Goal: Transaction & Acquisition: Purchase product/service

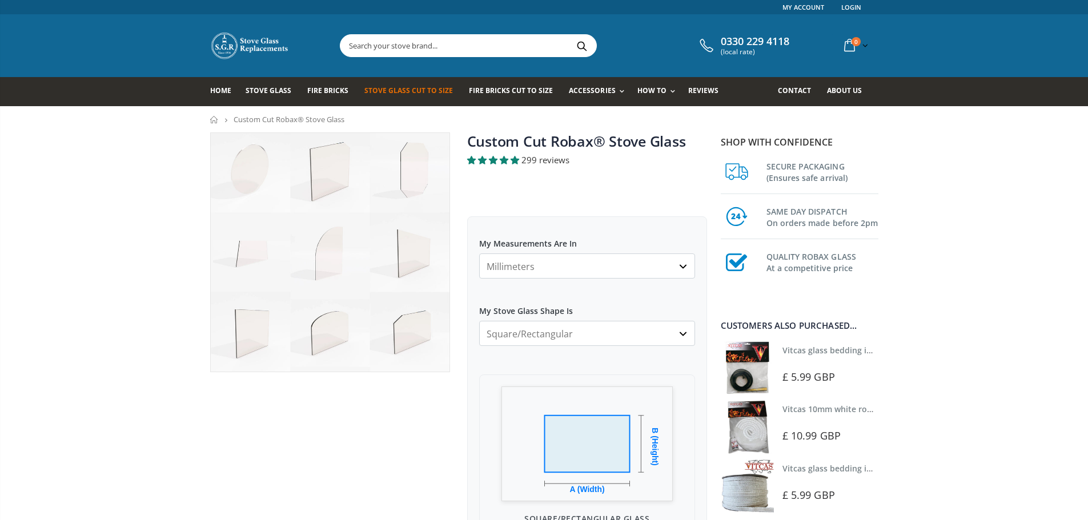
scroll to position [57, 0]
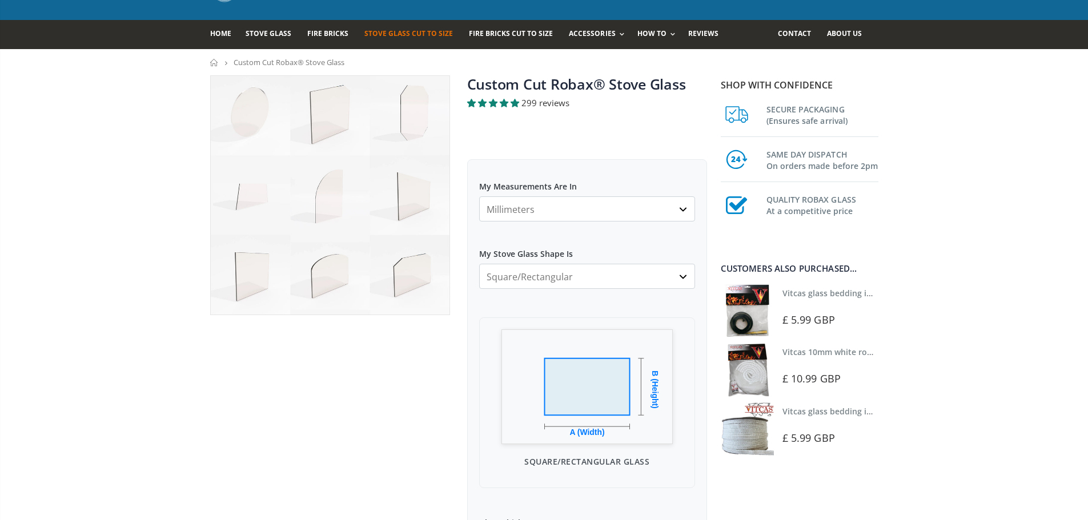
click at [507, 277] on select "Square/Rectangular Arched Half Arch Both Top Corners Cut Single Corner Cut All …" at bounding box center [587, 276] width 216 height 25
click at [479, 264] on select "Square/Rectangular Arched Half Arch Both Top Corners Cut Single Corner Cut All …" at bounding box center [587, 276] width 216 height 25
click at [531, 275] on select "Square/Rectangular Arched Half Arch Both Top Corners Cut Single Corner Cut All …" at bounding box center [587, 276] width 216 height 25
click at [479, 264] on select "Square/Rectangular Arched Half Arch Both Top Corners Cut Single Corner Cut All …" at bounding box center [587, 276] width 216 height 25
click at [536, 284] on select "Square/Rectangular Arched Half Arch Both Top Corners Cut Single Corner Cut All …" at bounding box center [587, 276] width 216 height 25
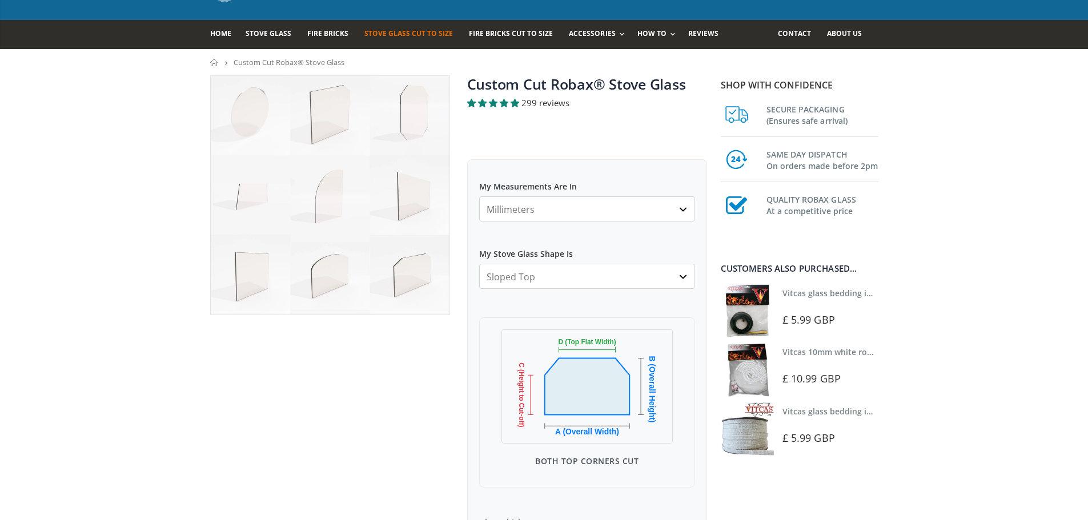
click at [479, 264] on select "Square/Rectangular Arched Half Arch Both Top Corners Cut Single Corner Cut All …" at bounding box center [587, 276] width 216 height 25
click at [536, 274] on select "Square/Rectangular Arched Half Arch Both Top Corners Cut Single Corner Cut All …" at bounding box center [587, 276] width 216 height 25
click at [479, 264] on select "Square/Rectangular Arched Half Arch Both Top Corners Cut Single Corner Cut All …" at bounding box center [587, 276] width 216 height 25
click at [531, 266] on select "Square/Rectangular Arched Half Arch Both Top Corners Cut Single Corner Cut All …" at bounding box center [587, 276] width 216 height 25
click at [479, 264] on select "Square/Rectangular Arched Half Arch Both Top Corners Cut Single Corner Cut All …" at bounding box center [587, 276] width 216 height 25
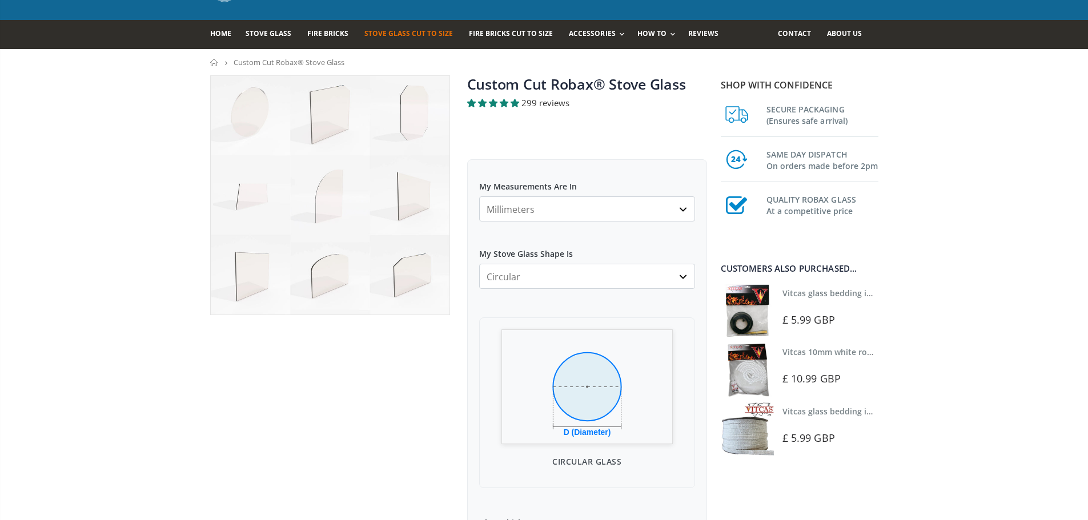
click at [533, 282] on select "Square/Rectangular Arched Half Arch Both Top Corners Cut Single Corner Cut All …" at bounding box center [587, 276] width 216 height 25
select select "arched"
click at [479, 264] on select "Square/Rectangular Arched Half Arch Both Top Corners Cut Single Corner Cut All …" at bounding box center [587, 276] width 216 height 25
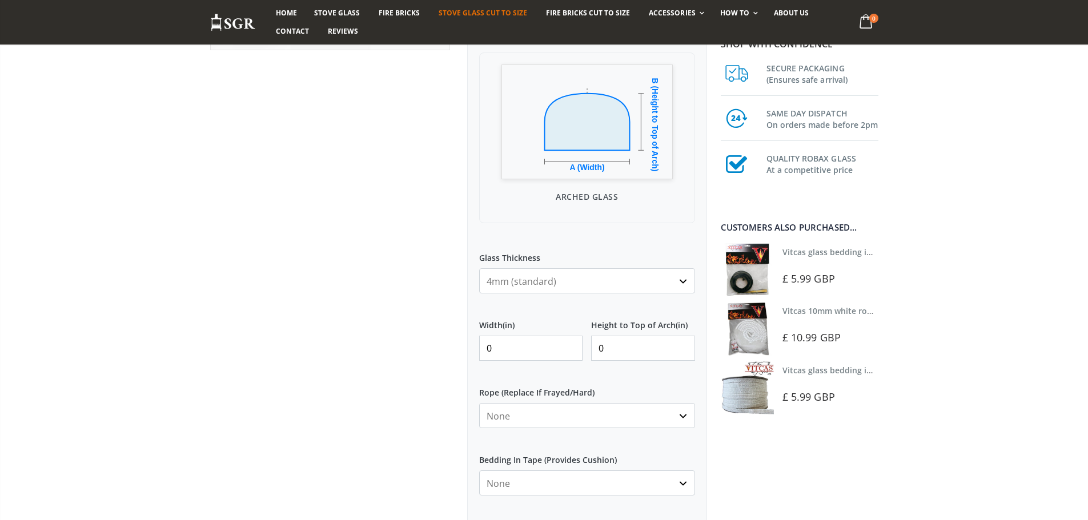
scroll to position [343, 0]
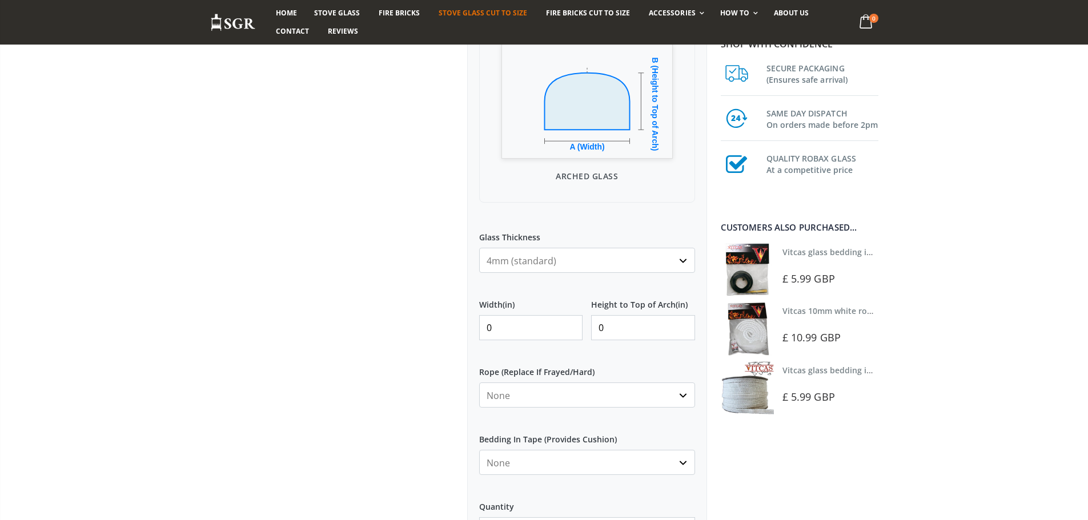
click at [519, 269] on select "4mm (standard) 5mm (gas fires with baffled flue) 3mm (For Use In Stoves With Th…" at bounding box center [587, 260] width 216 height 25
click at [522, 263] on select "4mm (standard) 5mm (gas fires with baffled flue) 3mm (For Use In Stoves With Th…" at bounding box center [587, 260] width 216 height 25
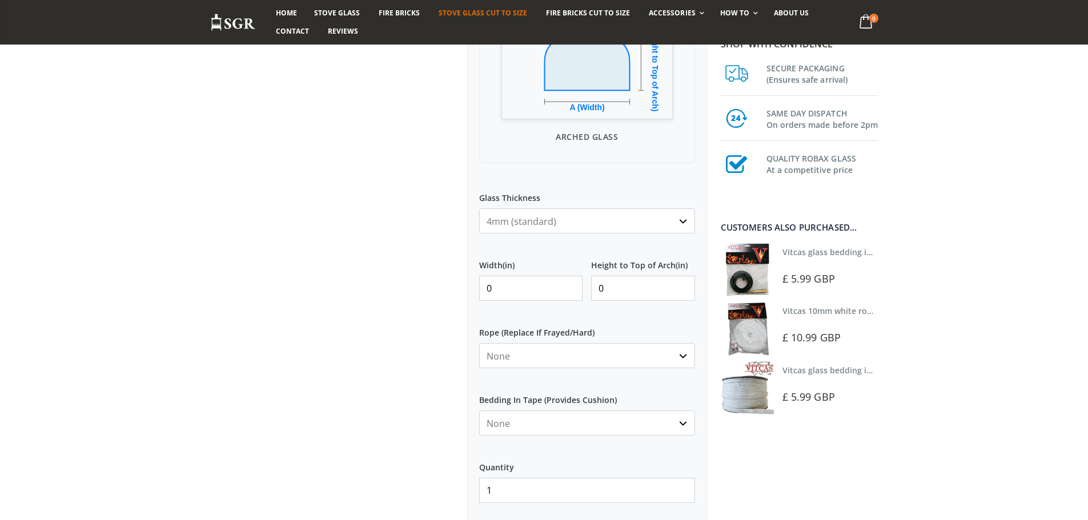
scroll to position [400, 0]
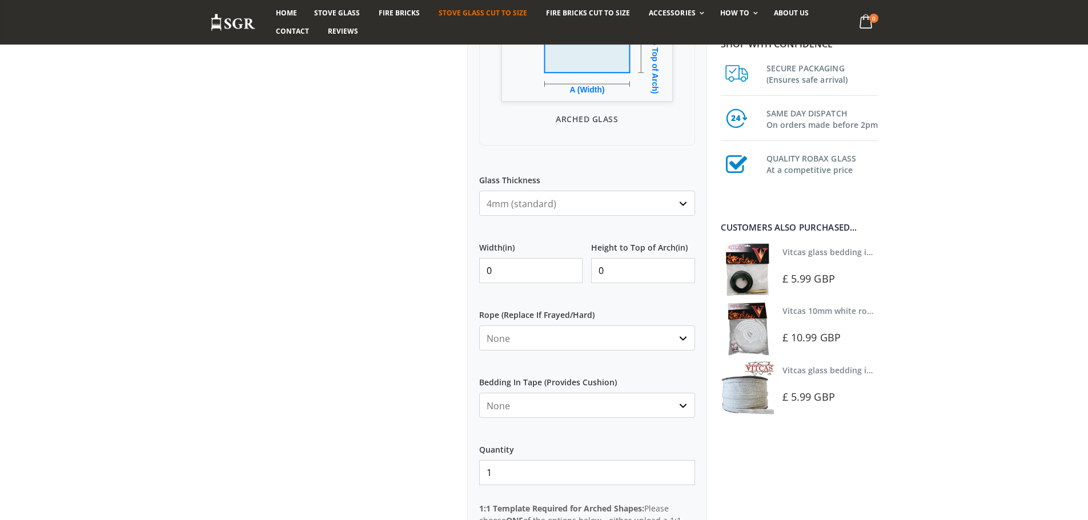
click at [527, 272] on input "0" at bounding box center [531, 270] width 104 height 25
drag, startPoint x: 509, startPoint y: 271, endPoint x: 460, endPoint y: 272, distance: 49.1
click at [460, 272] on div "Custom Cut Robax® Stove Glass 299 reviews Pool Type Default Title Pool #1 Pool …" at bounding box center [587, 243] width 257 height 1021
type input "342"
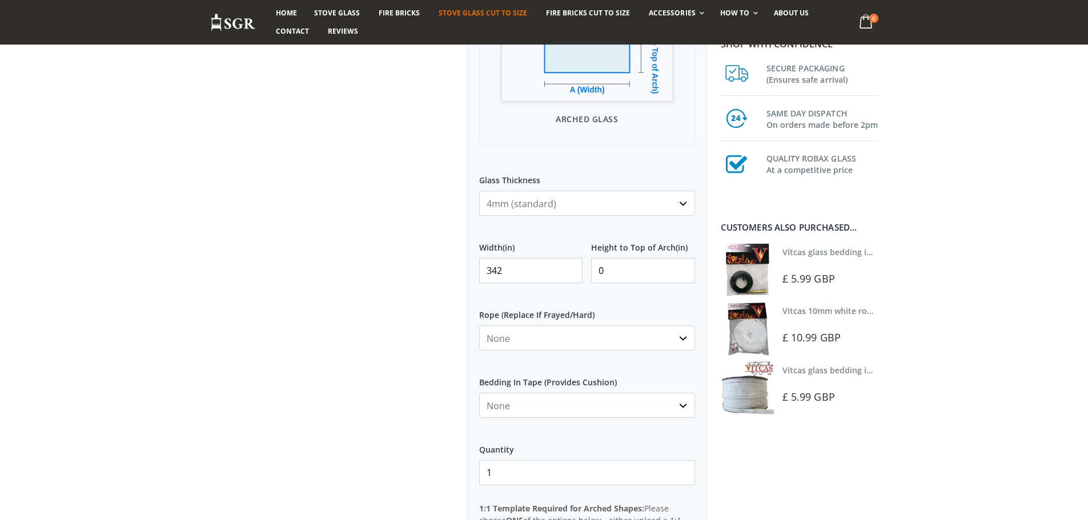
click at [643, 273] on input "0" at bounding box center [643, 270] width 104 height 25
drag, startPoint x: 628, startPoint y: 270, endPoint x: 589, endPoint y: 270, distance: 38.3
click at [589, 270] on div "Width (in) 342 Height to Top of Arch (in) 0" at bounding box center [587, 262] width 216 height 59
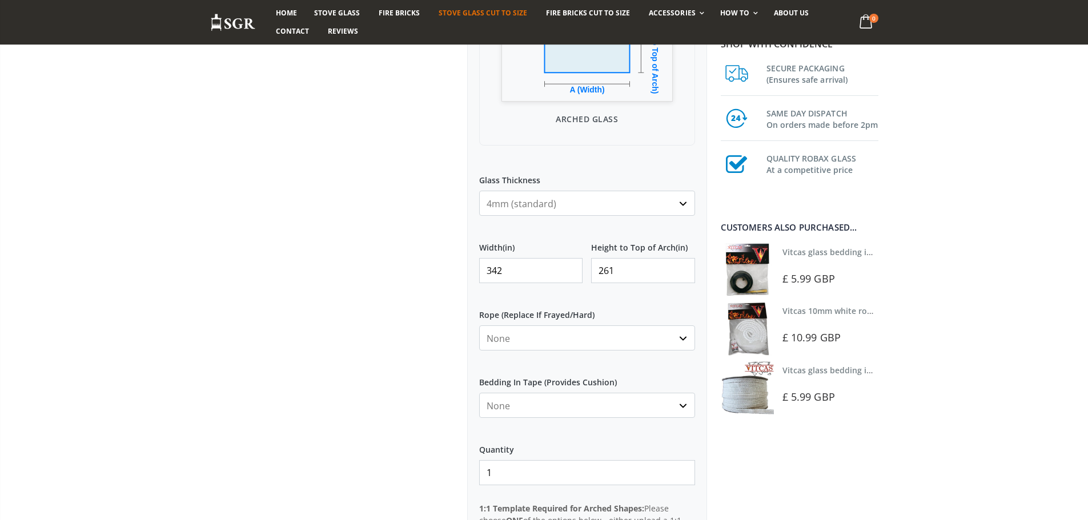
type input "261"
click at [408, 279] on div at bounding box center [330, 243] width 257 height 1021
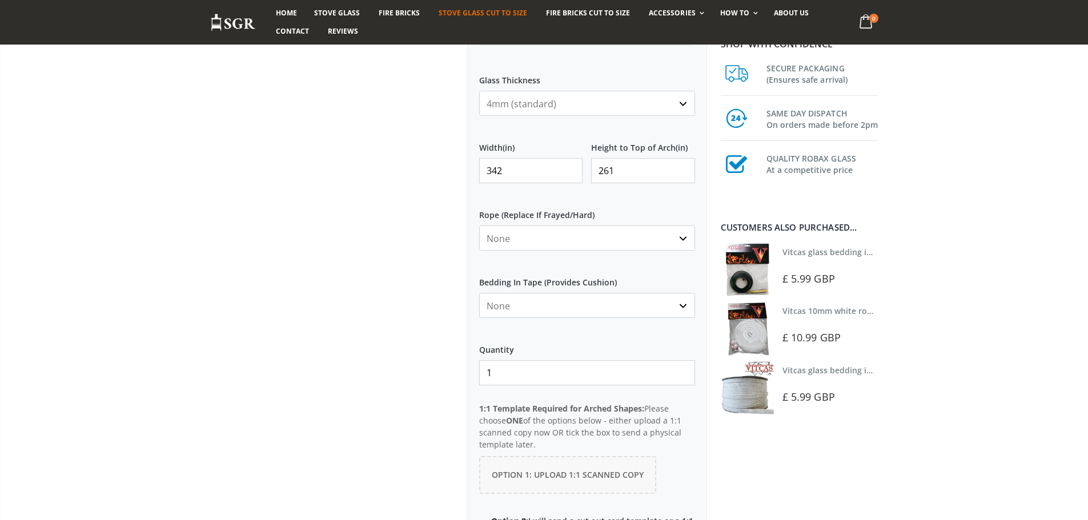
scroll to position [514, 0]
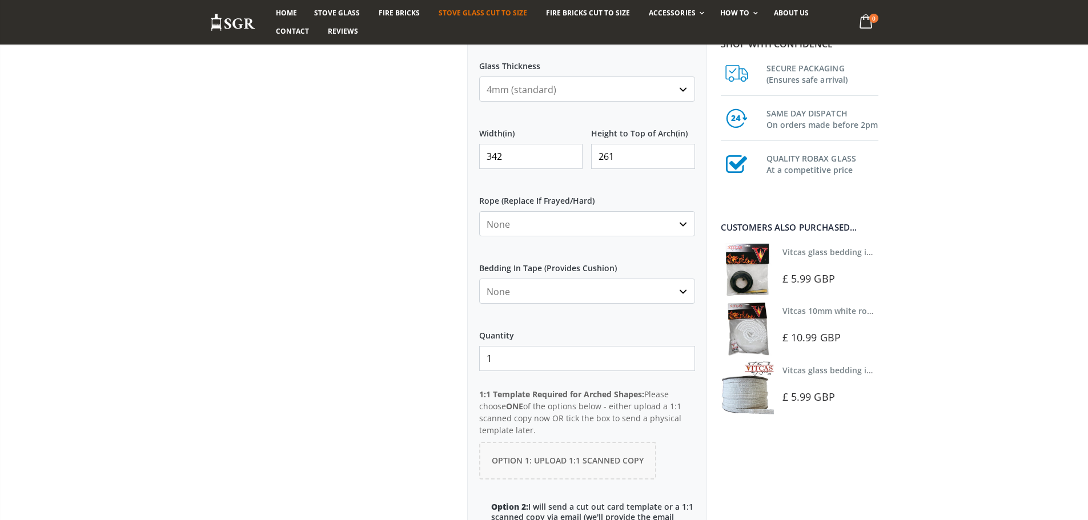
click at [501, 219] on select "None 3mm White 6mm White 8mm White 10mm White 12mm White 6mm Black 8mm Black 10…" at bounding box center [587, 223] width 216 height 25
select select "none"
click at [479, 211] on select "None 3mm White 6mm White 8mm White 10mm White 12mm White 6mm Black 8mm Black 10…" at bounding box center [587, 223] width 216 height 25
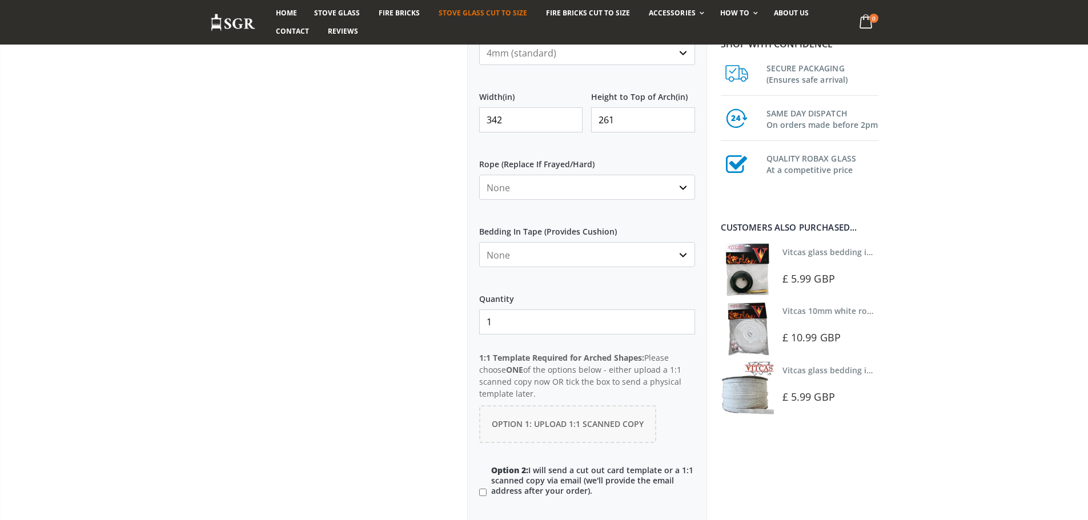
scroll to position [571, 0]
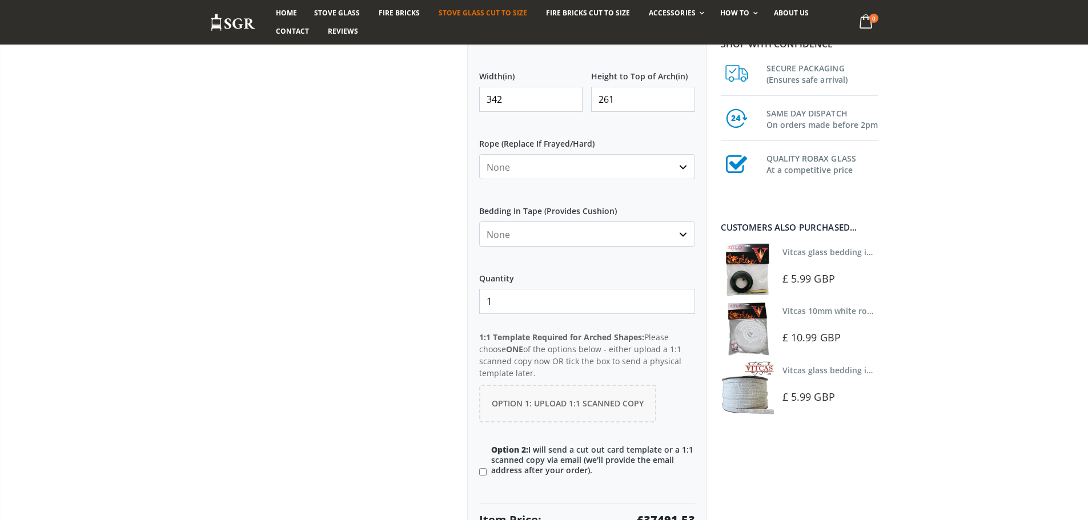
click at [491, 232] on select "None Black White" at bounding box center [587, 234] width 216 height 25
select select "none"
click at [479, 222] on select "None Black White" at bounding box center [587, 234] width 216 height 25
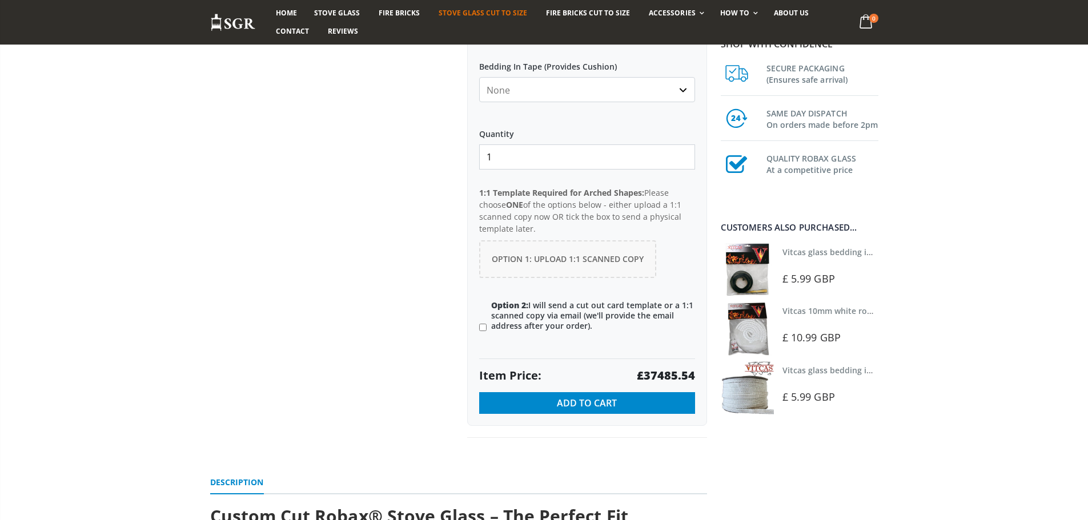
scroll to position [743, 0]
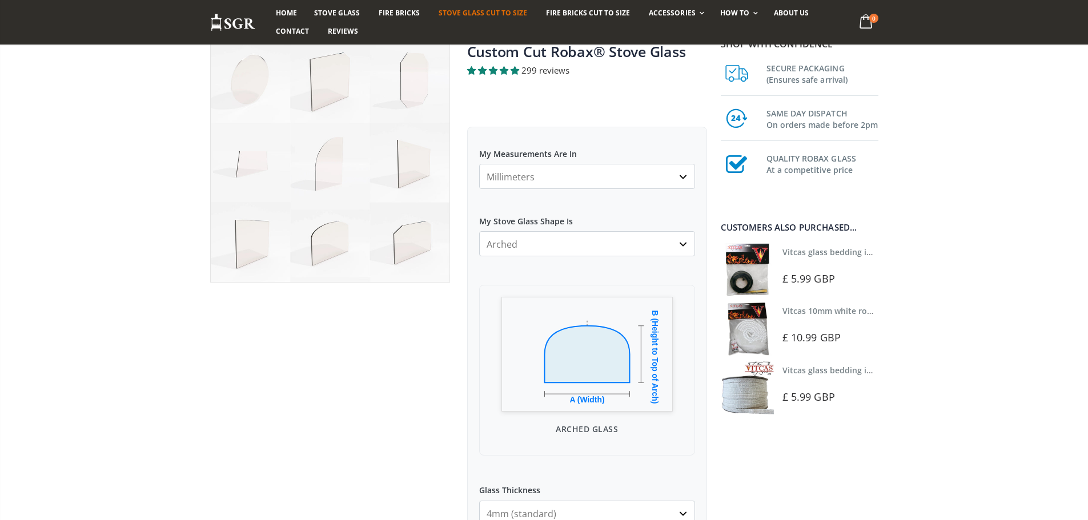
scroll to position [57, 0]
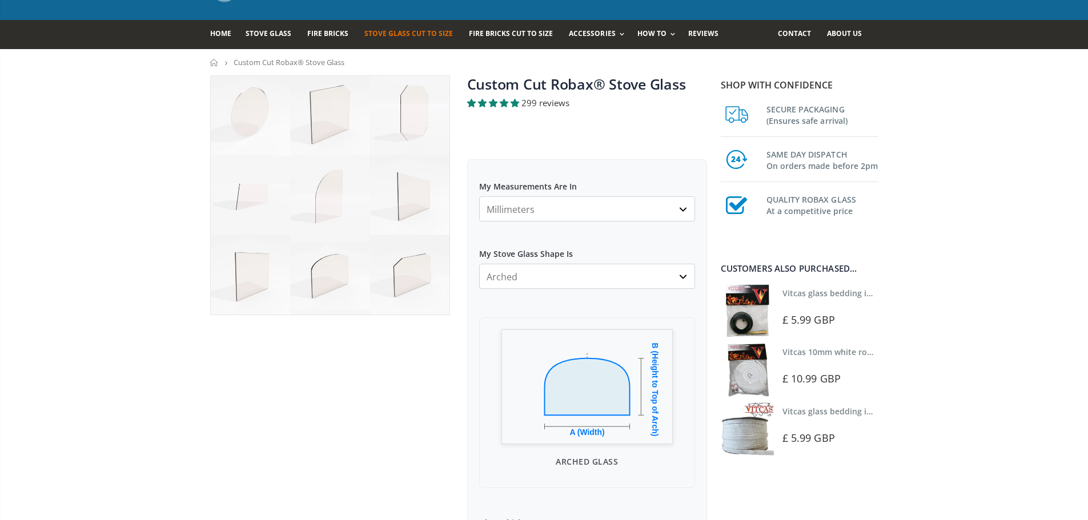
click at [504, 200] on select "Millimeters Centimeters Inches" at bounding box center [587, 208] width 216 height 25
select select "mm"
click at [479, 196] on select "Millimeters Centimeters Inches" at bounding box center [587, 208] width 216 height 25
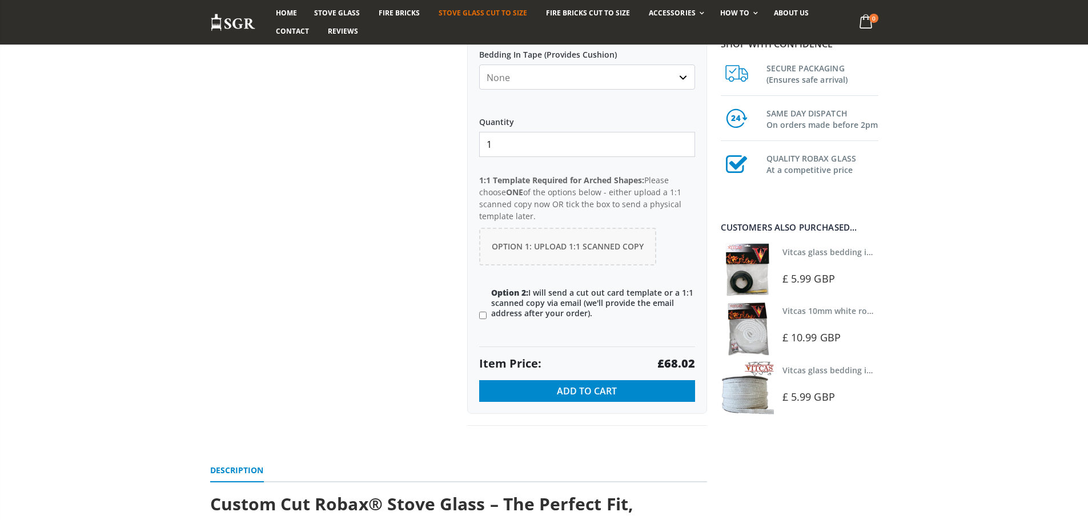
scroll to position [743, 0]
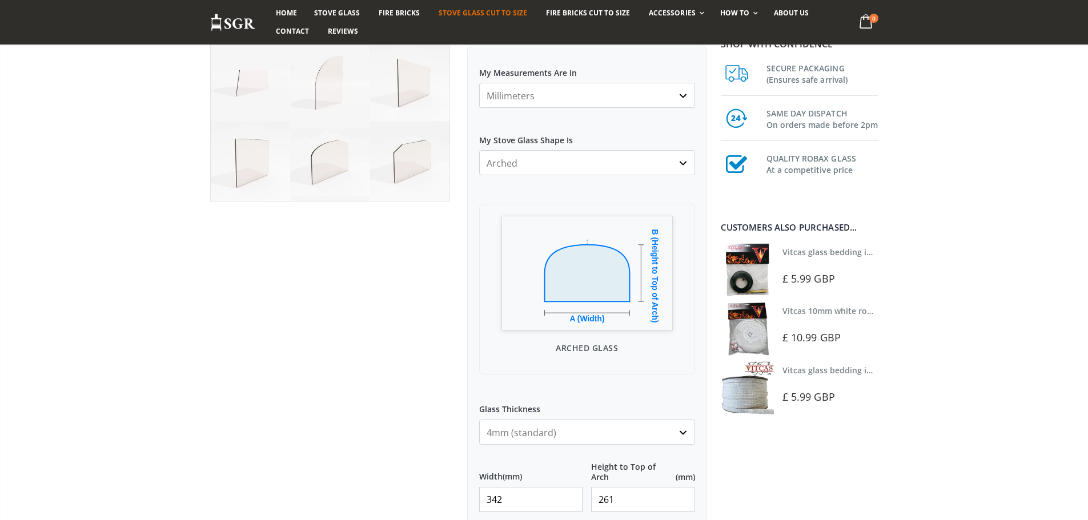
scroll to position [171, 0]
